Goal: Transaction & Acquisition: Purchase product/service

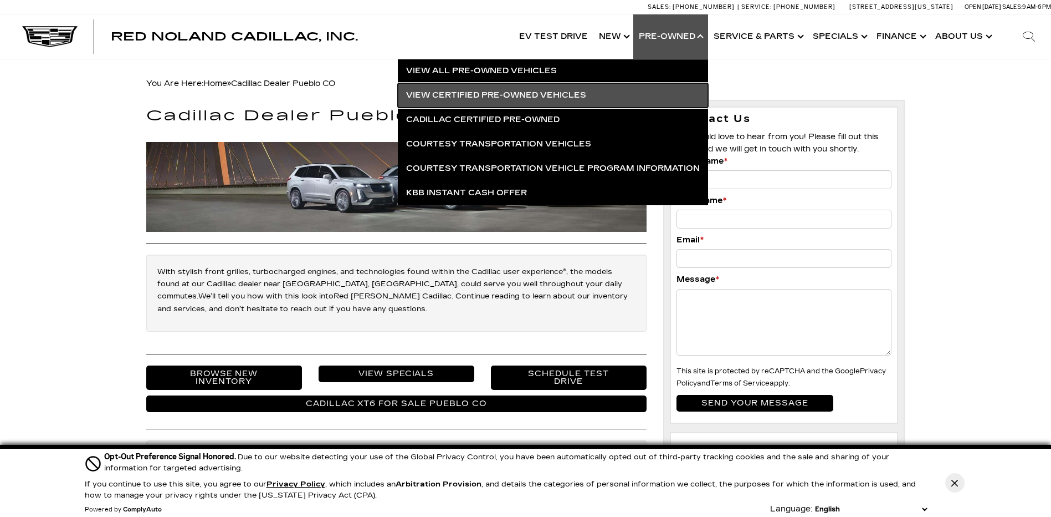
click at [456, 94] on link "View Certified Pre-Owned Vehicles" at bounding box center [553, 95] width 310 height 24
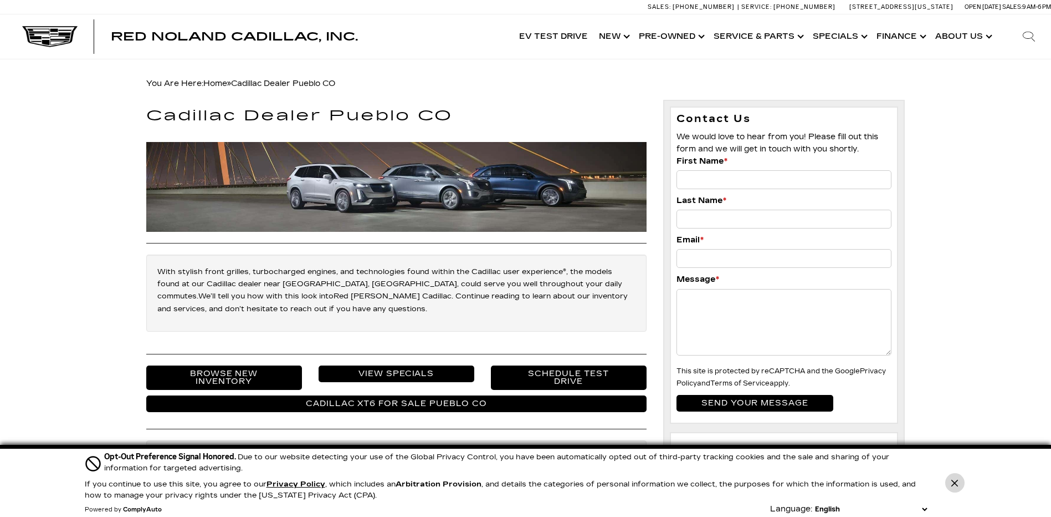
click at [953, 480] on icon "Close Button" at bounding box center [955, 482] width 7 height 7
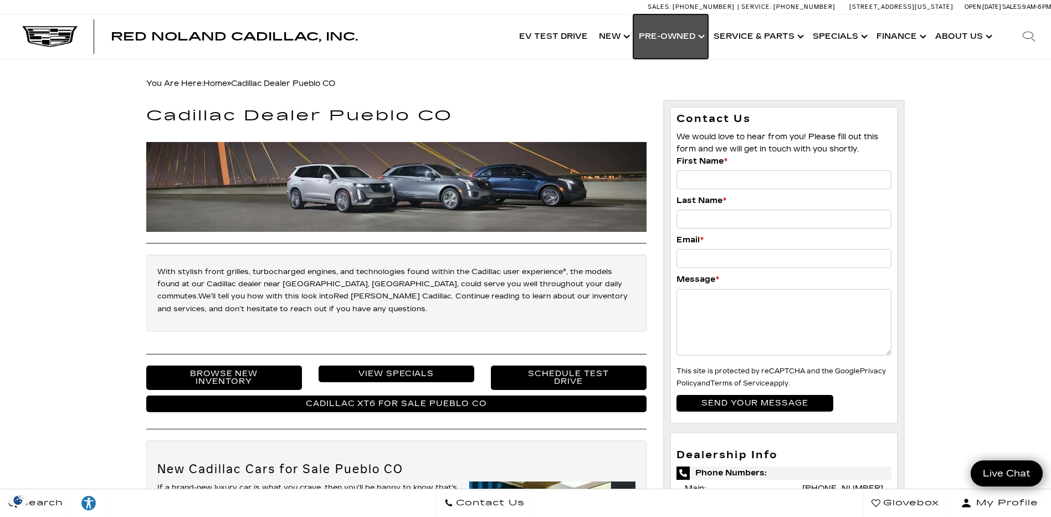
click at [667, 39] on link "Show Pre-Owned" at bounding box center [670, 36] width 75 height 44
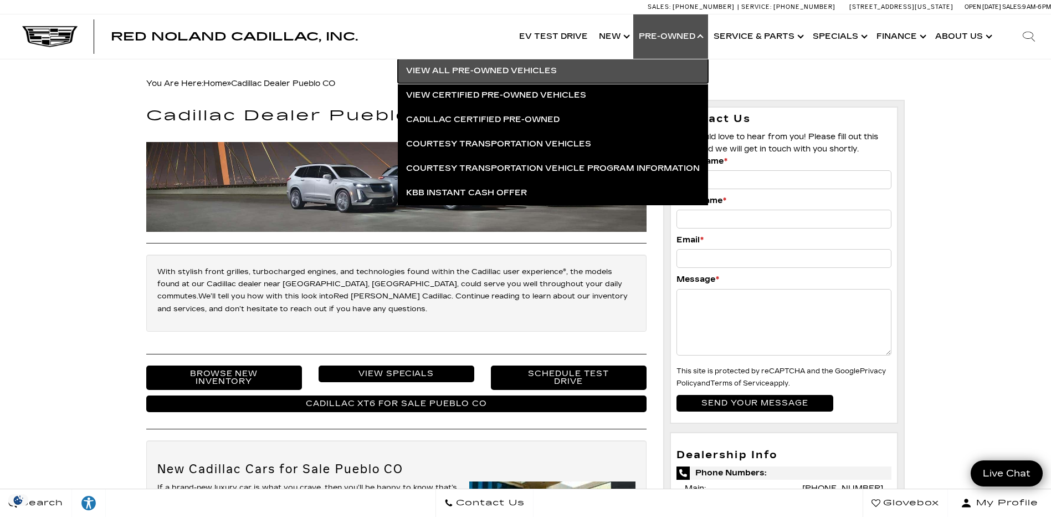
click at [478, 70] on link "View All Pre-Owned Vehicles" at bounding box center [553, 71] width 310 height 24
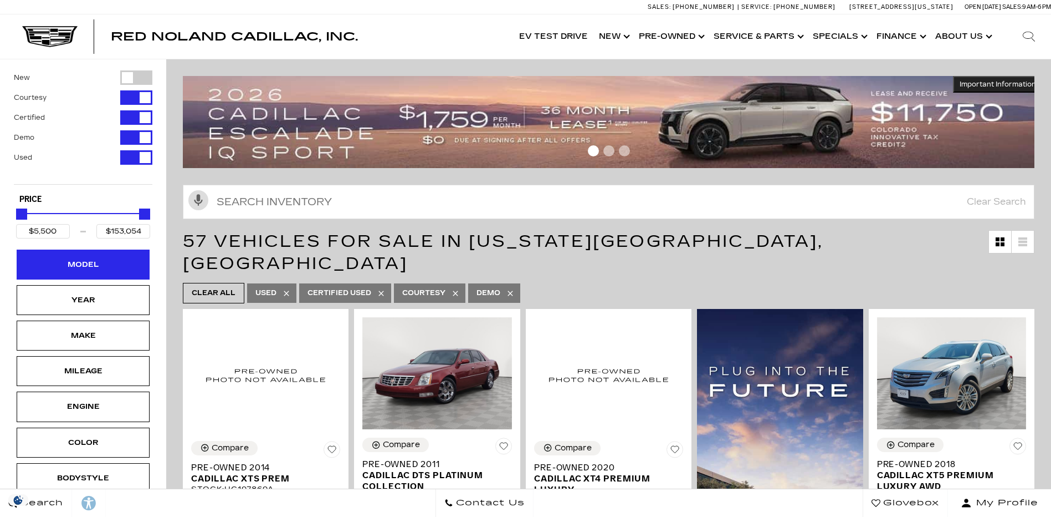
click at [115, 261] on div "Model" at bounding box center [83, 264] width 133 height 30
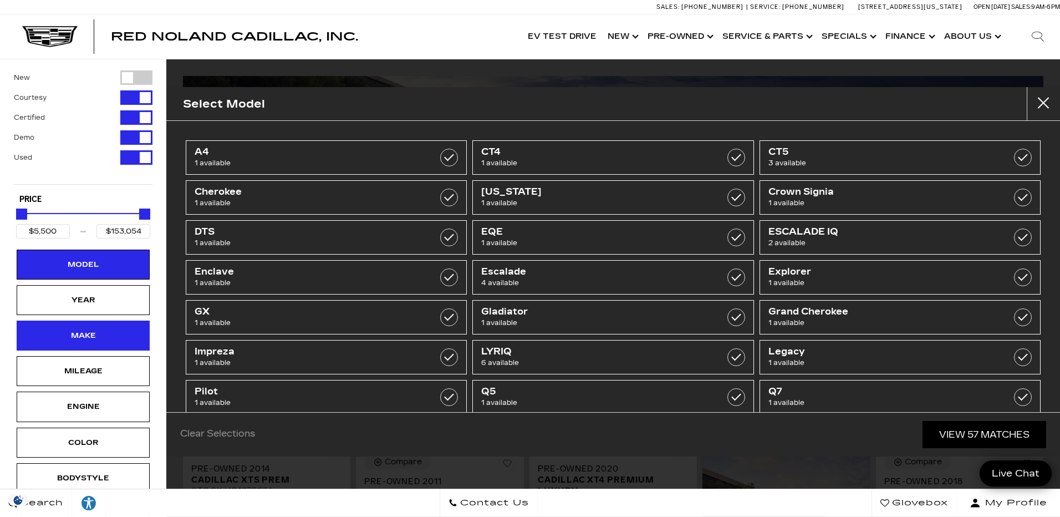
click at [93, 338] on div "Make" at bounding box center [82, 335] width 55 height 12
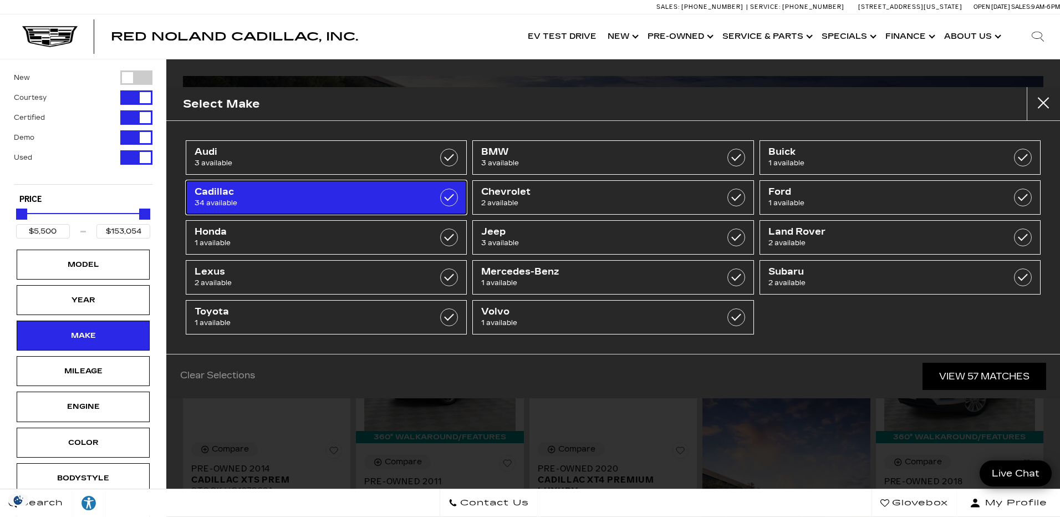
click at [257, 196] on span "Cadillac" at bounding box center [307, 191] width 224 height 11
type input "$9,500"
checkbox input "true"
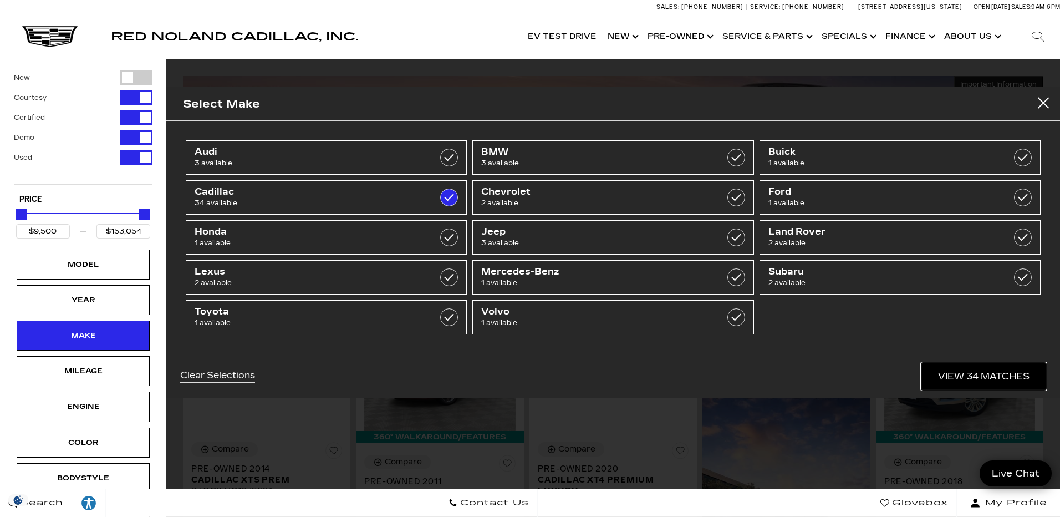
click at [978, 371] on link "View 34 Matches" at bounding box center [983, 375] width 125 height 27
